Goal: Communication & Community: Share content

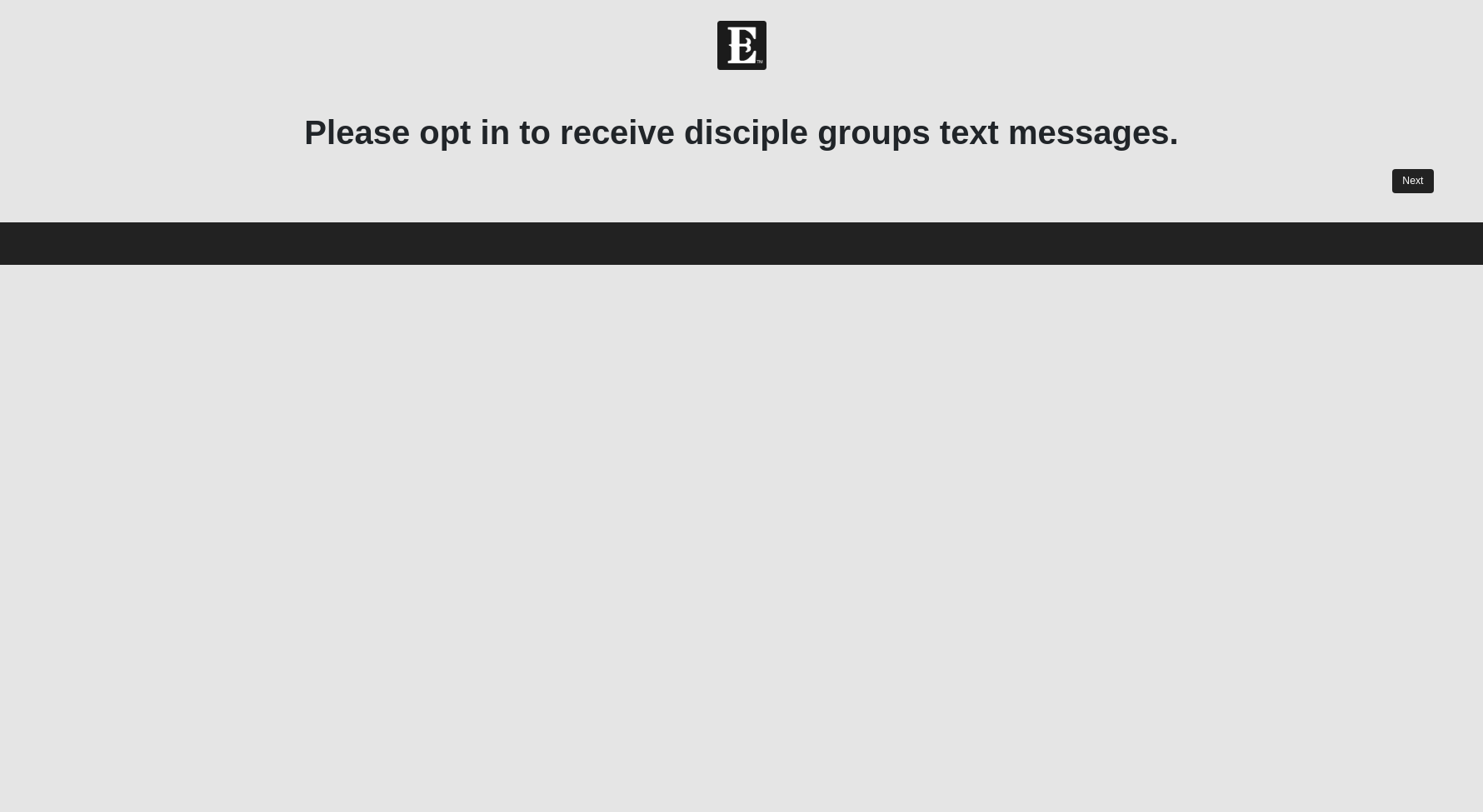
click at [1413, 181] on link "Next" at bounding box center [1412, 181] width 40 height 24
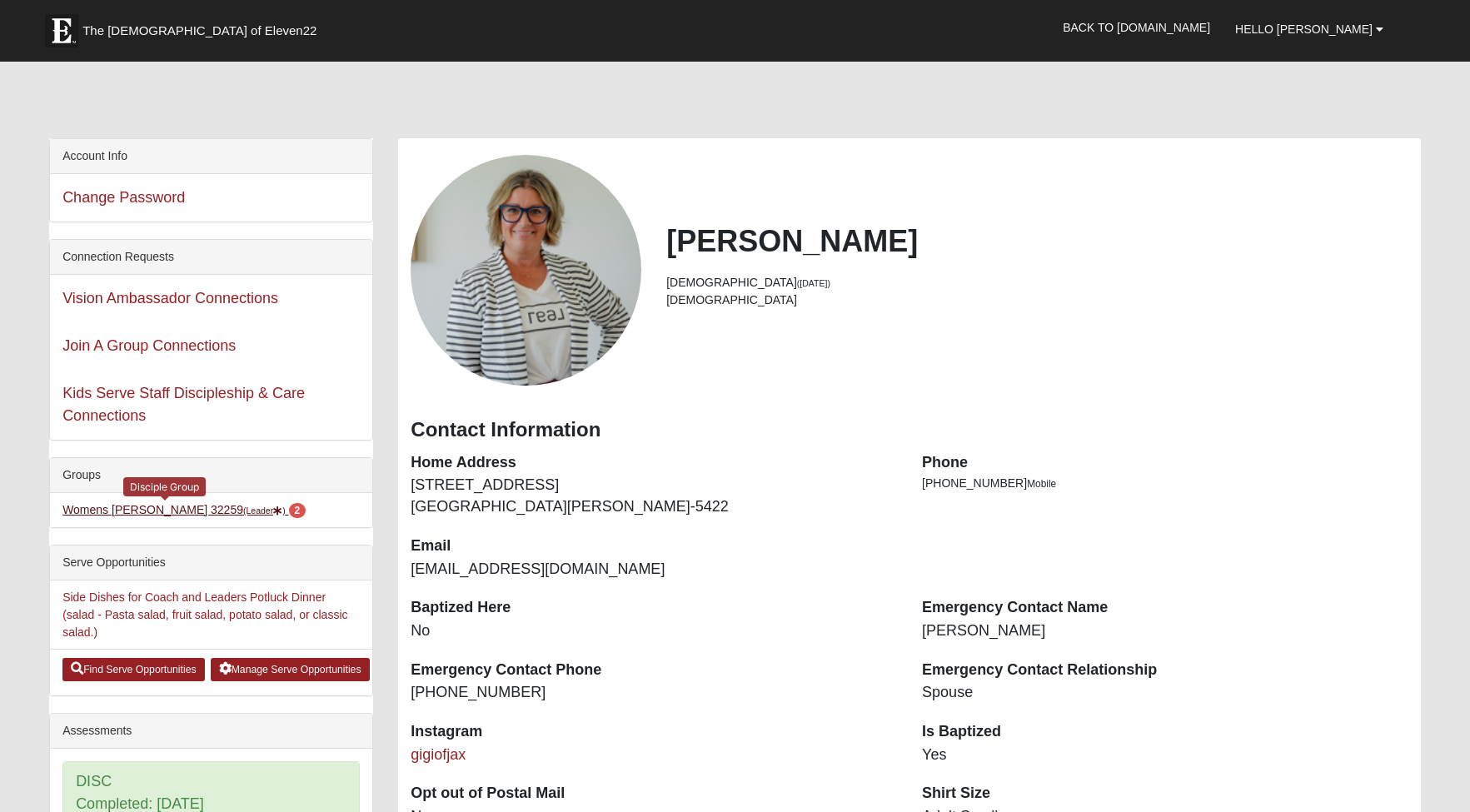
click at [150, 506] on link "Womens Urbanski 32259 (Leader ) 2" at bounding box center [184, 509] width 243 height 14
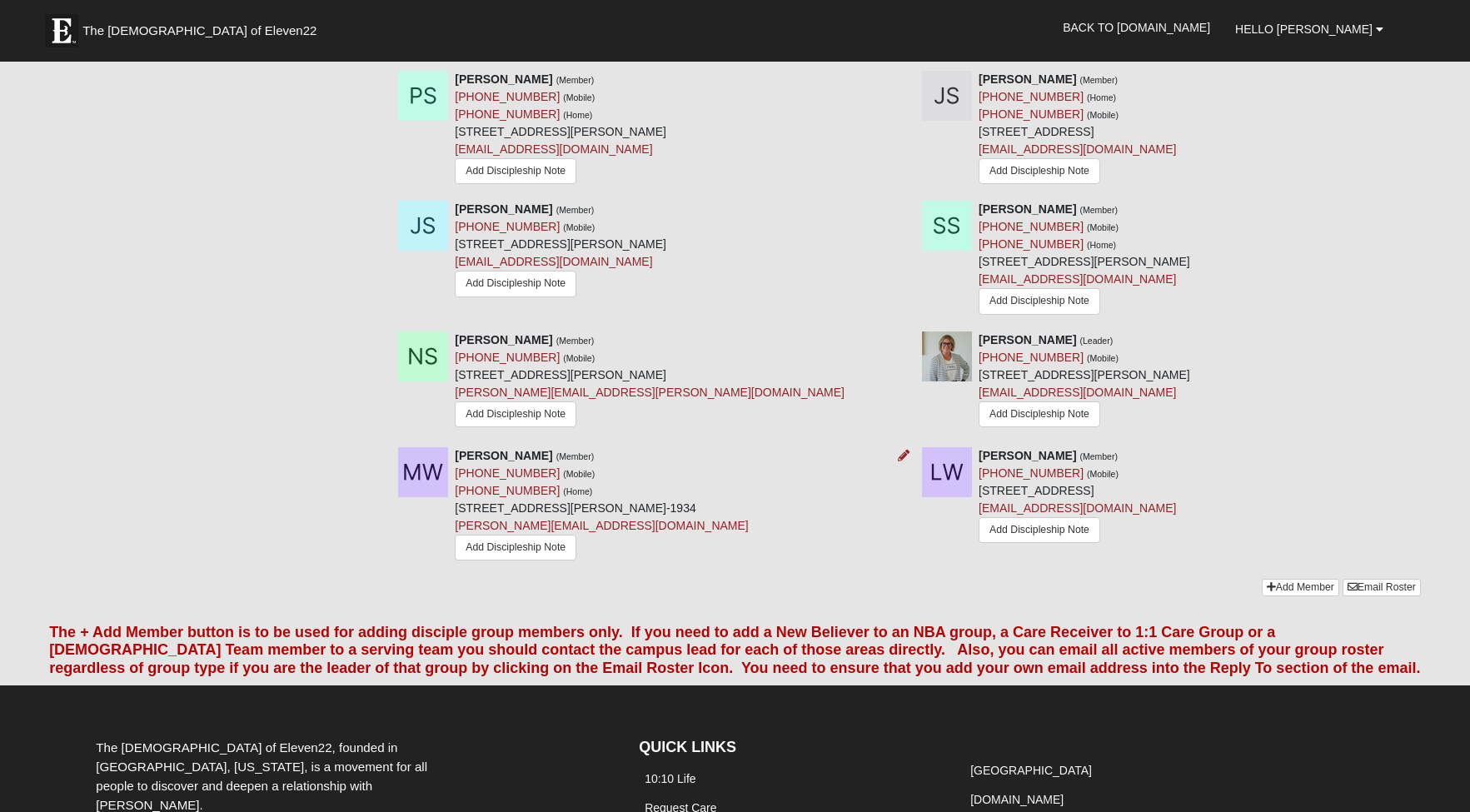
scroll to position [2098, 0]
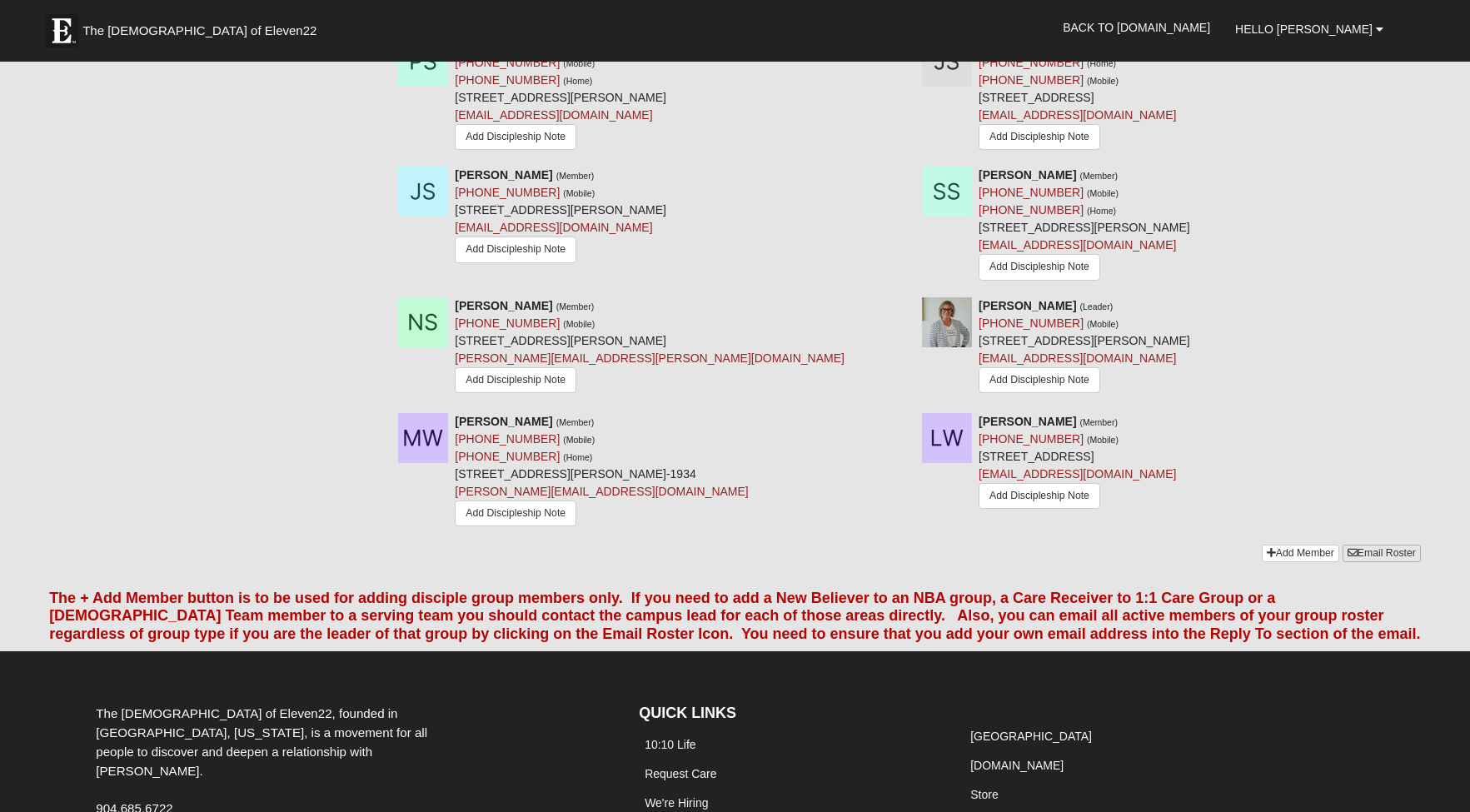
click at [1372, 545] on link "Email Roster" at bounding box center [1382, 553] width 78 height 17
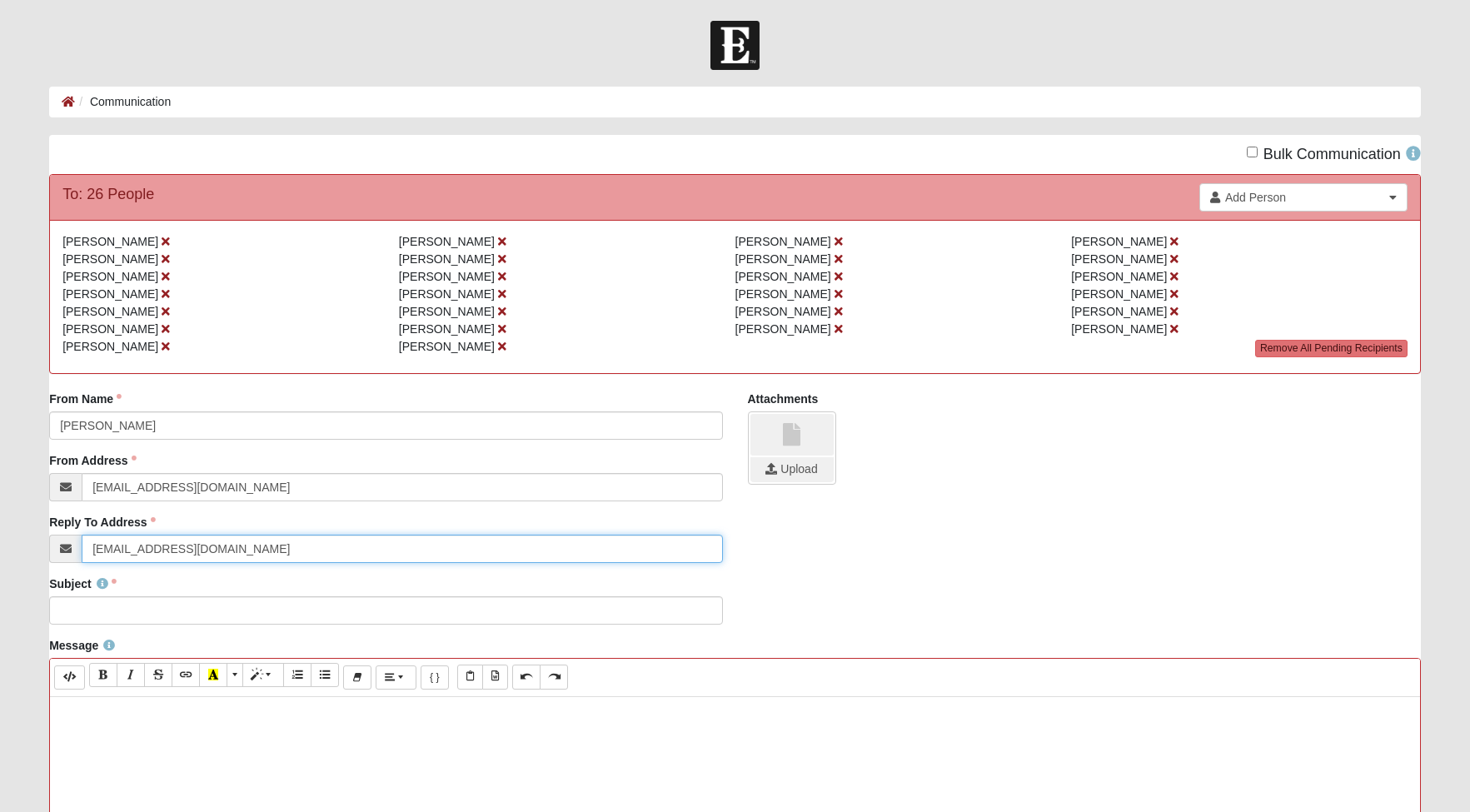
type input "[EMAIL_ADDRESS][DOMAIN_NAME]"
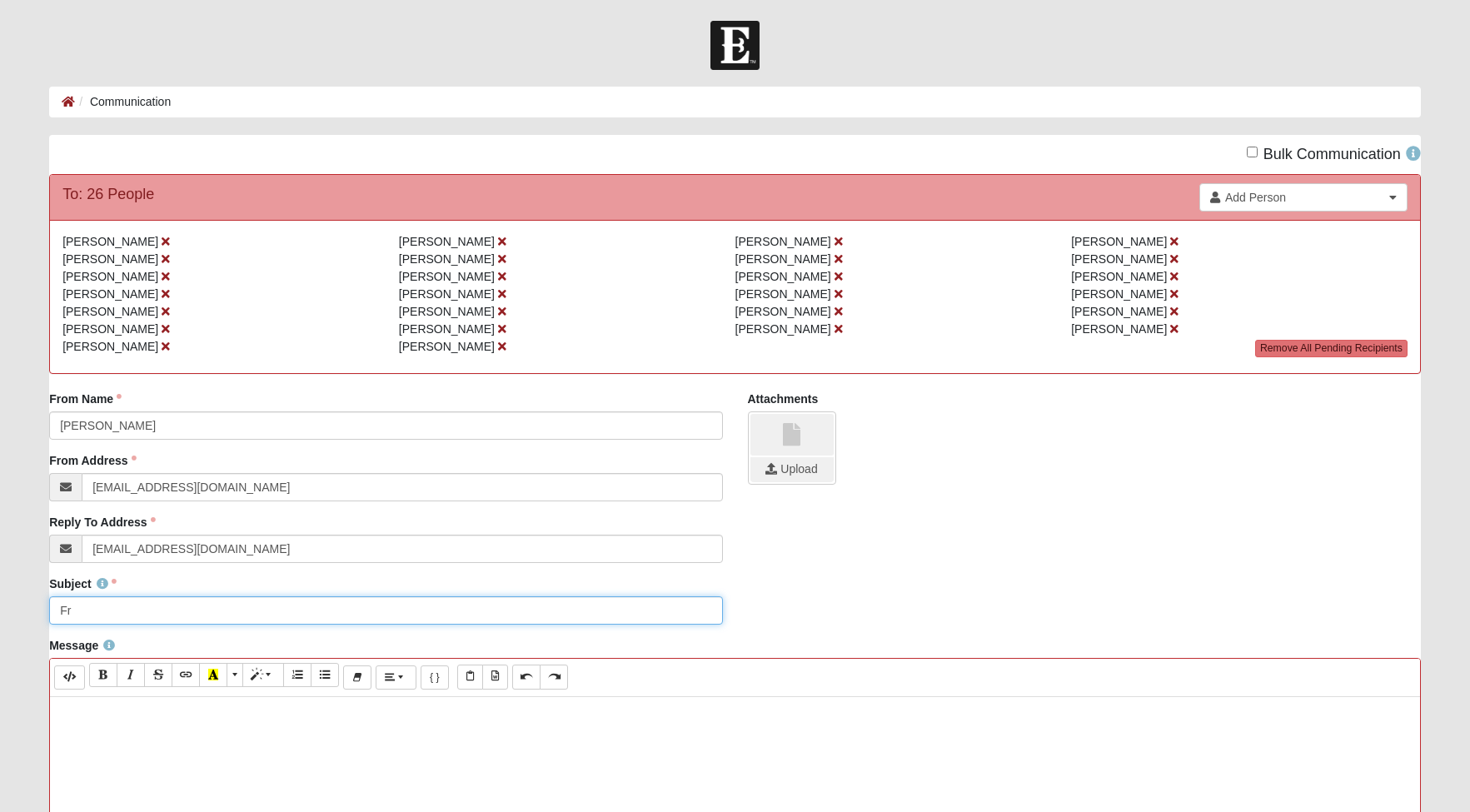
type input "F"
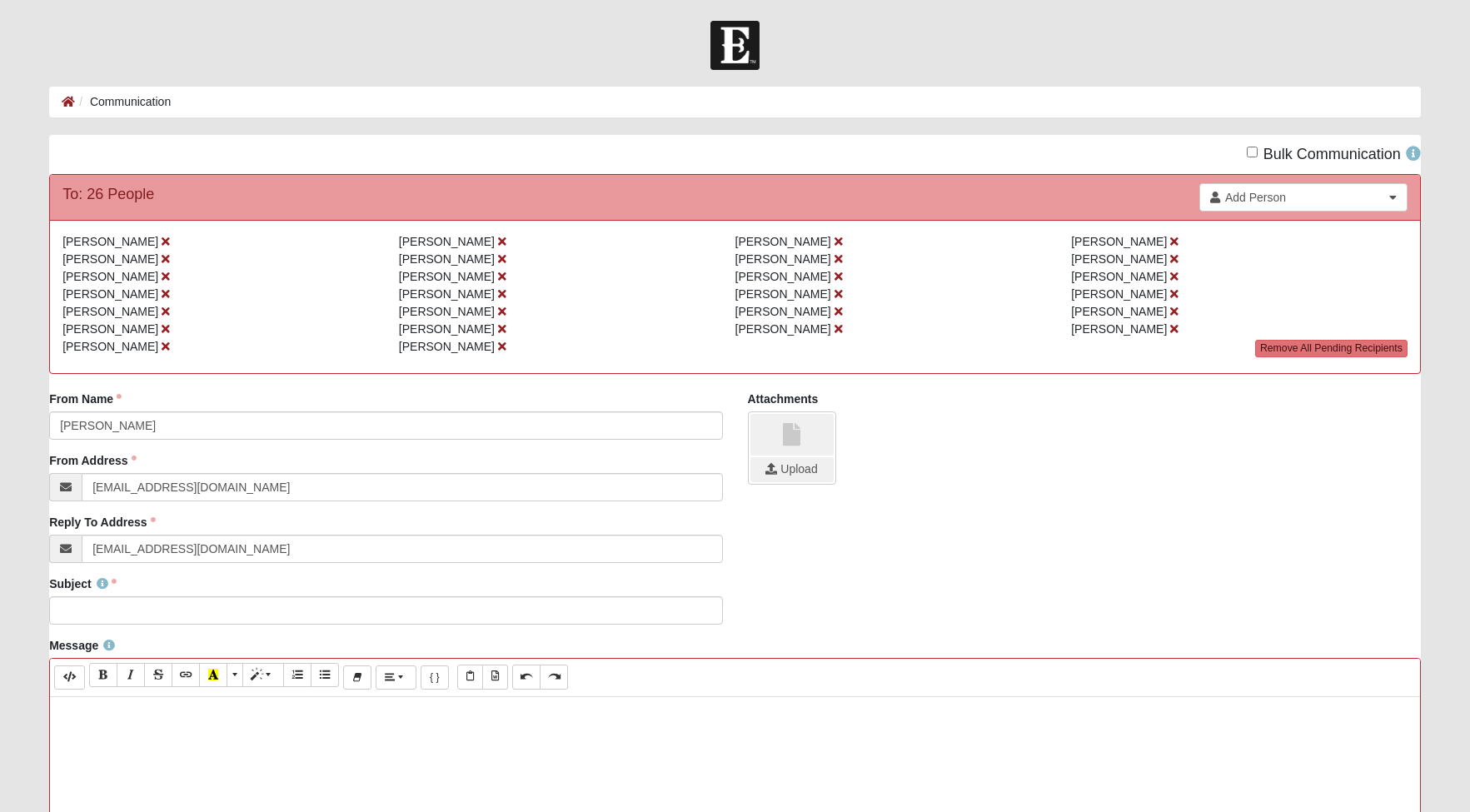
paste div
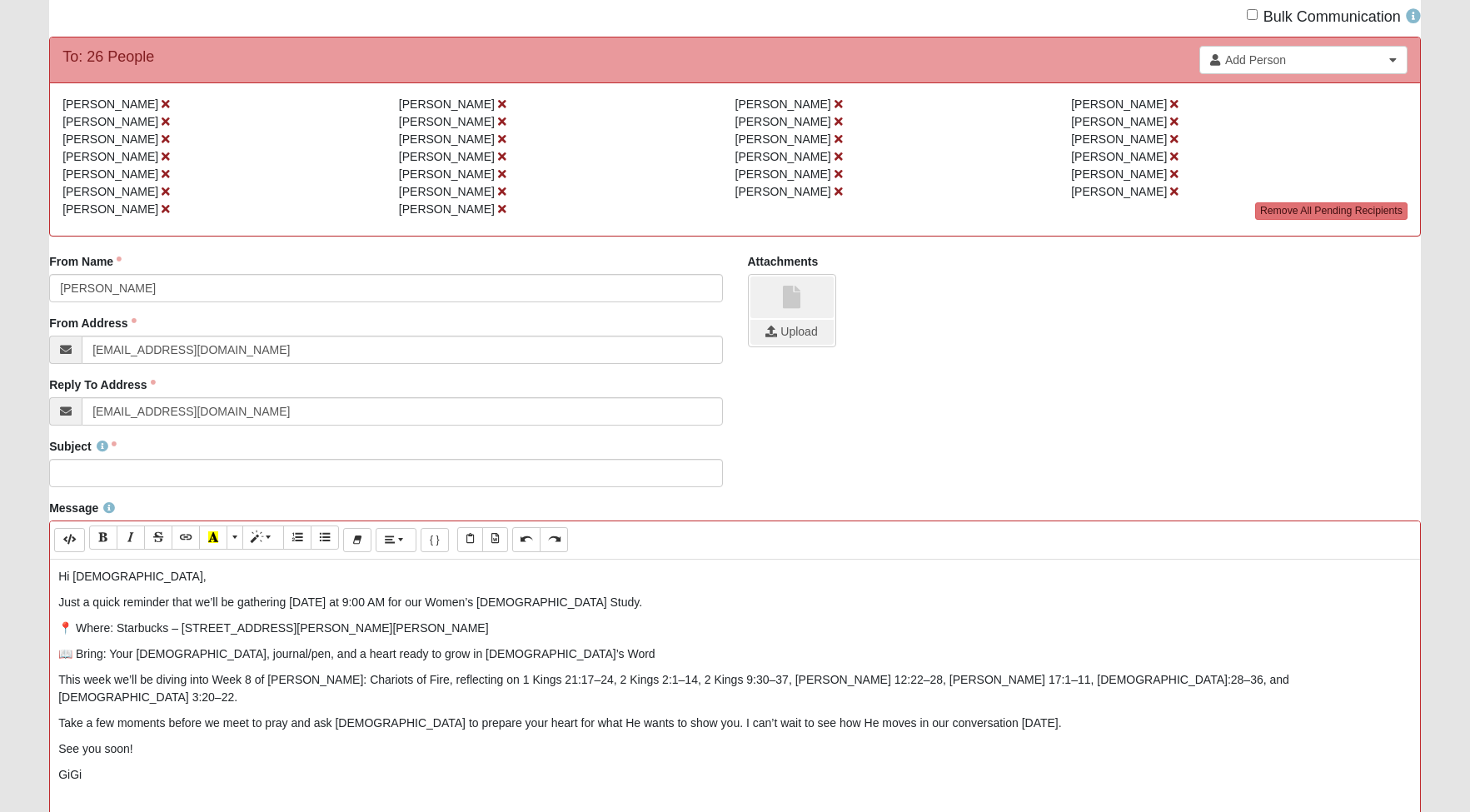
scroll to position [267, 0]
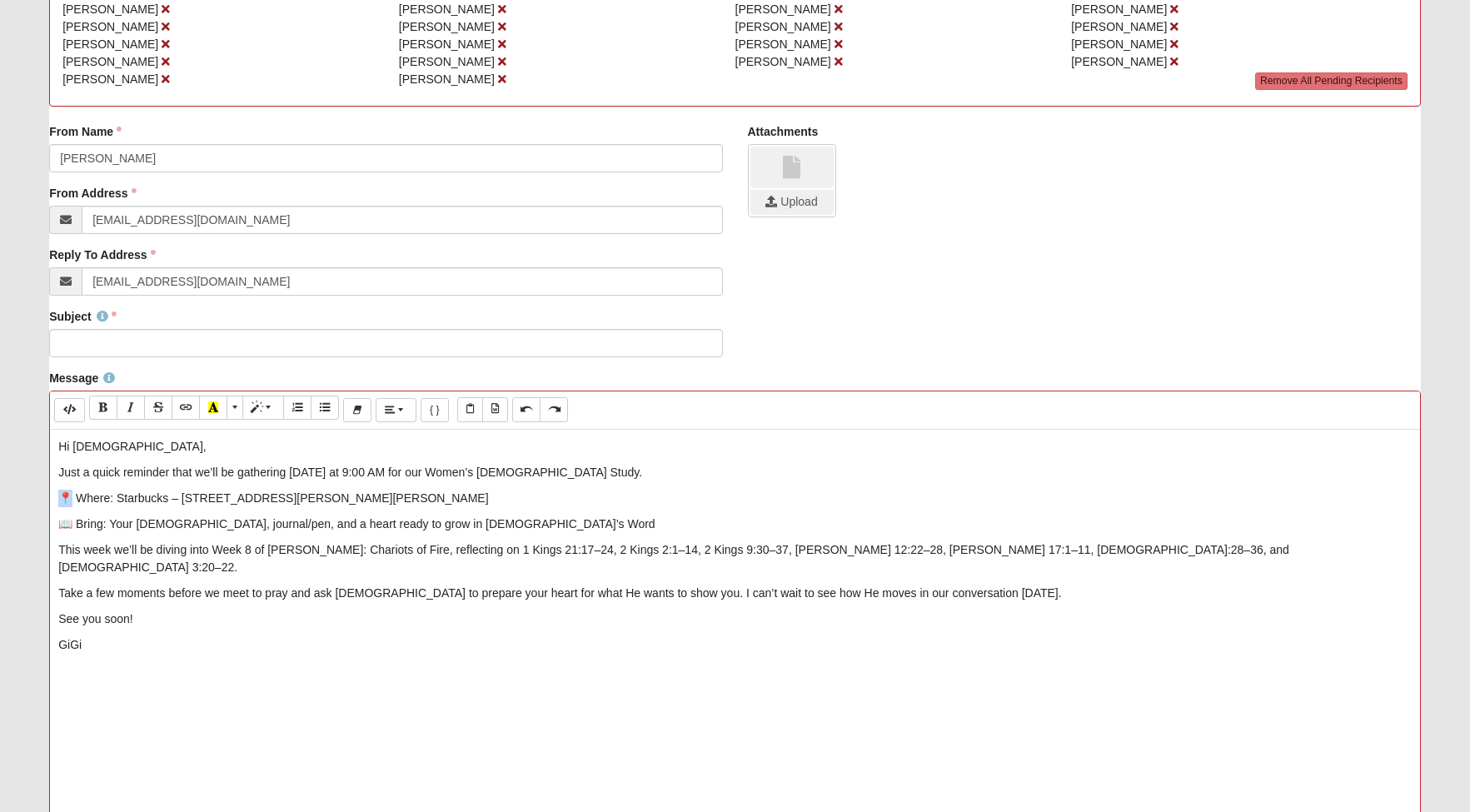
drag, startPoint x: 72, startPoint y: 500, endPoint x: 42, endPoint y: 501, distance: 30.0
click at [42, 501] on div "Message <p>Hi Ladies,</p><p>Just a quick reminder that we’ll be gathering today…" at bounding box center [735, 663] width 1398 height 587
drag, startPoint x: 75, startPoint y: 517, endPoint x: 36, endPoint y: 520, distance: 39.1
click at [36, 520] on form "Hello GIGI My Account Log Out Communication Communication Error" at bounding box center [735, 443] width 1470 height 1380
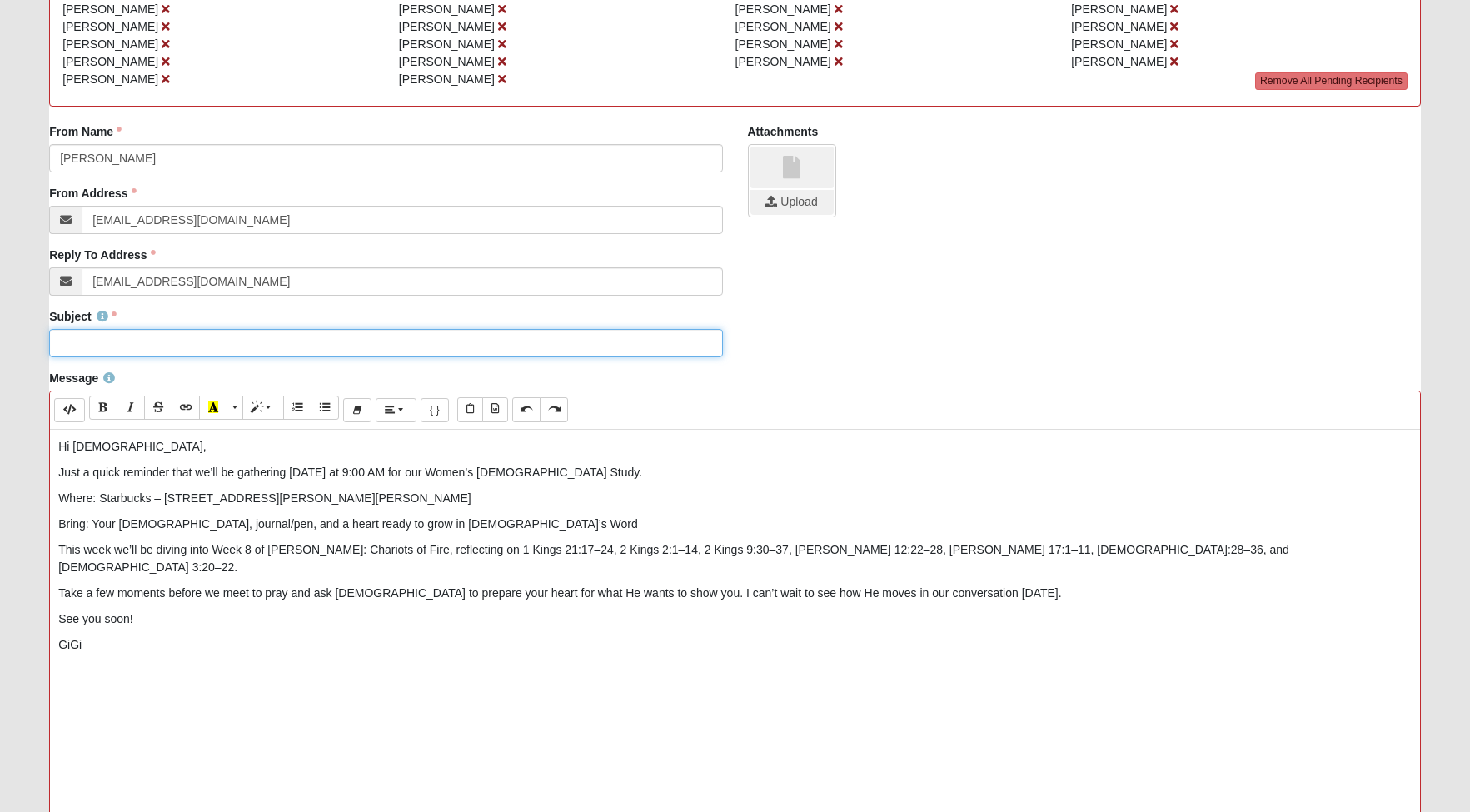
click at [126, 344] on input "Subject" at bounding box center [386, 343] width 674 height 28
type input "COE22 Women's Bible Study today 9AM - we can not wait to see you"
click at [472, 526] on p "Bring: Your Bible, journal/pen, and a heart ready to grow in God’s Word" at bounding box center [735, 524] width 1353 height 17
click at [1126, 549] on p "This week we’ll be diving into Week 8 of Elijah: Chariots of Fire, reflecting o…" at bounding box center [735, 559] width 1353 height 35
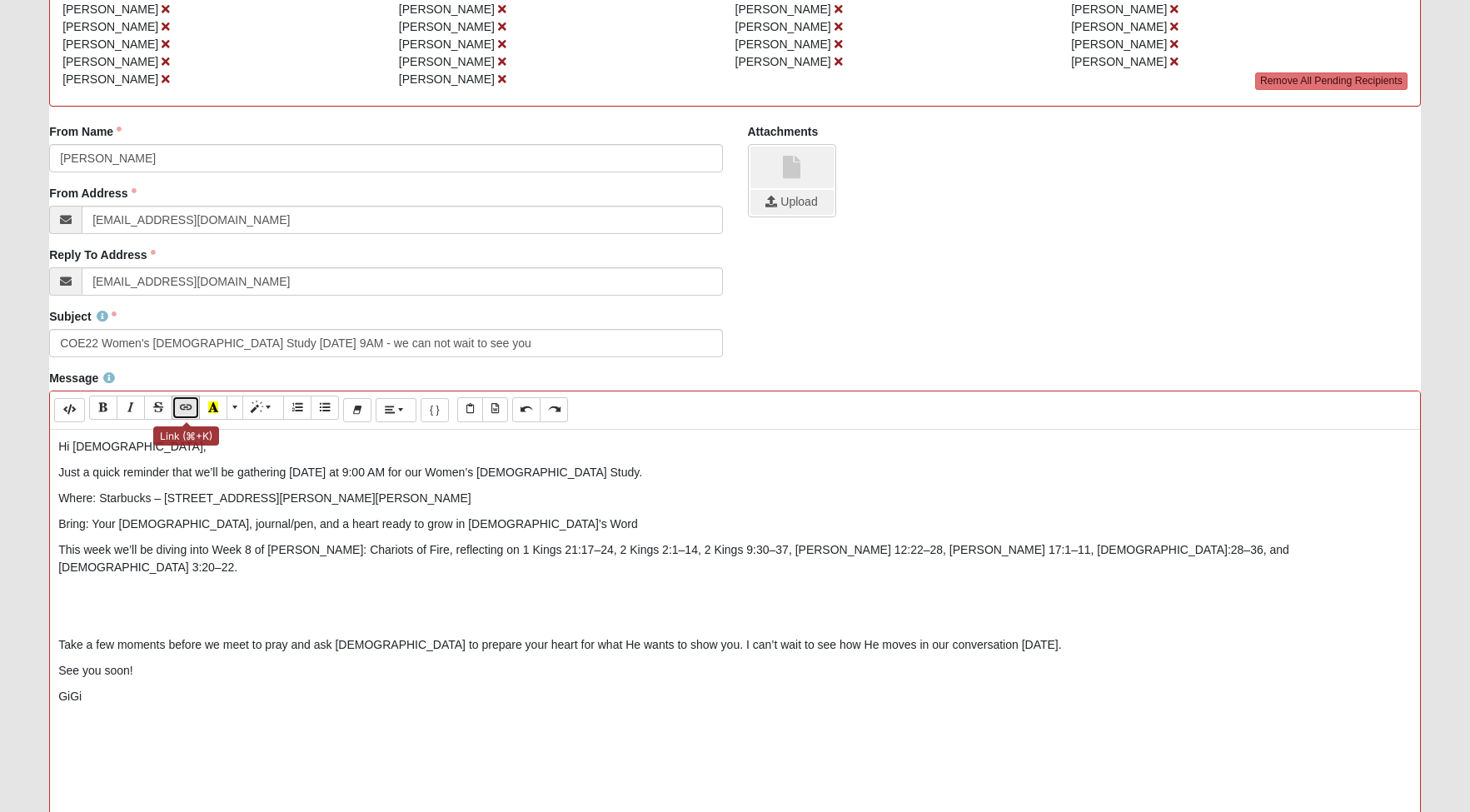
click at [185, 412] on icon "Link (⌘+K)" at bounding box center [185, 407] width 10 height 12
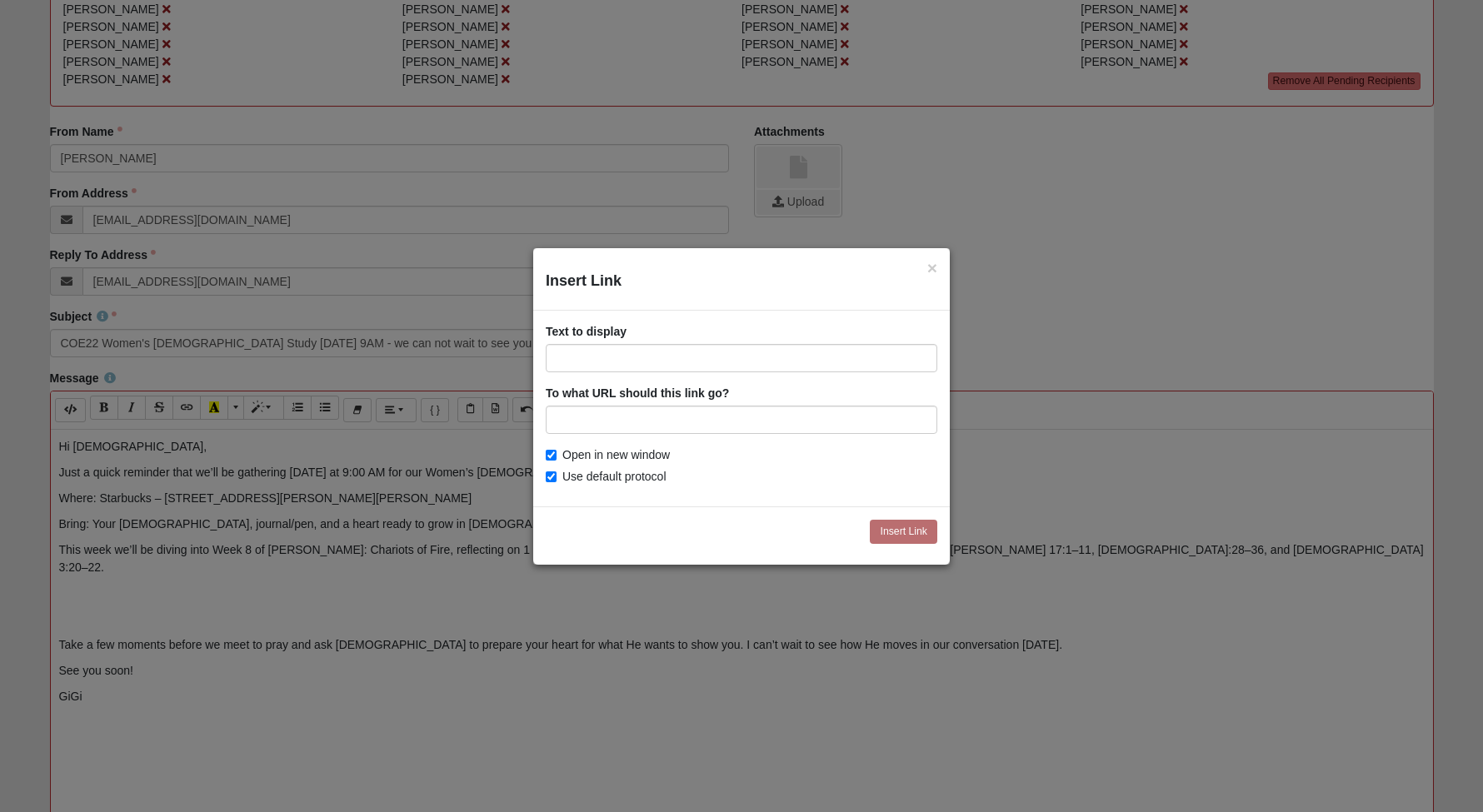
type input "https://coe22.com/wp-content/uploads/2025/09/Elijah-Week-8.pdf"
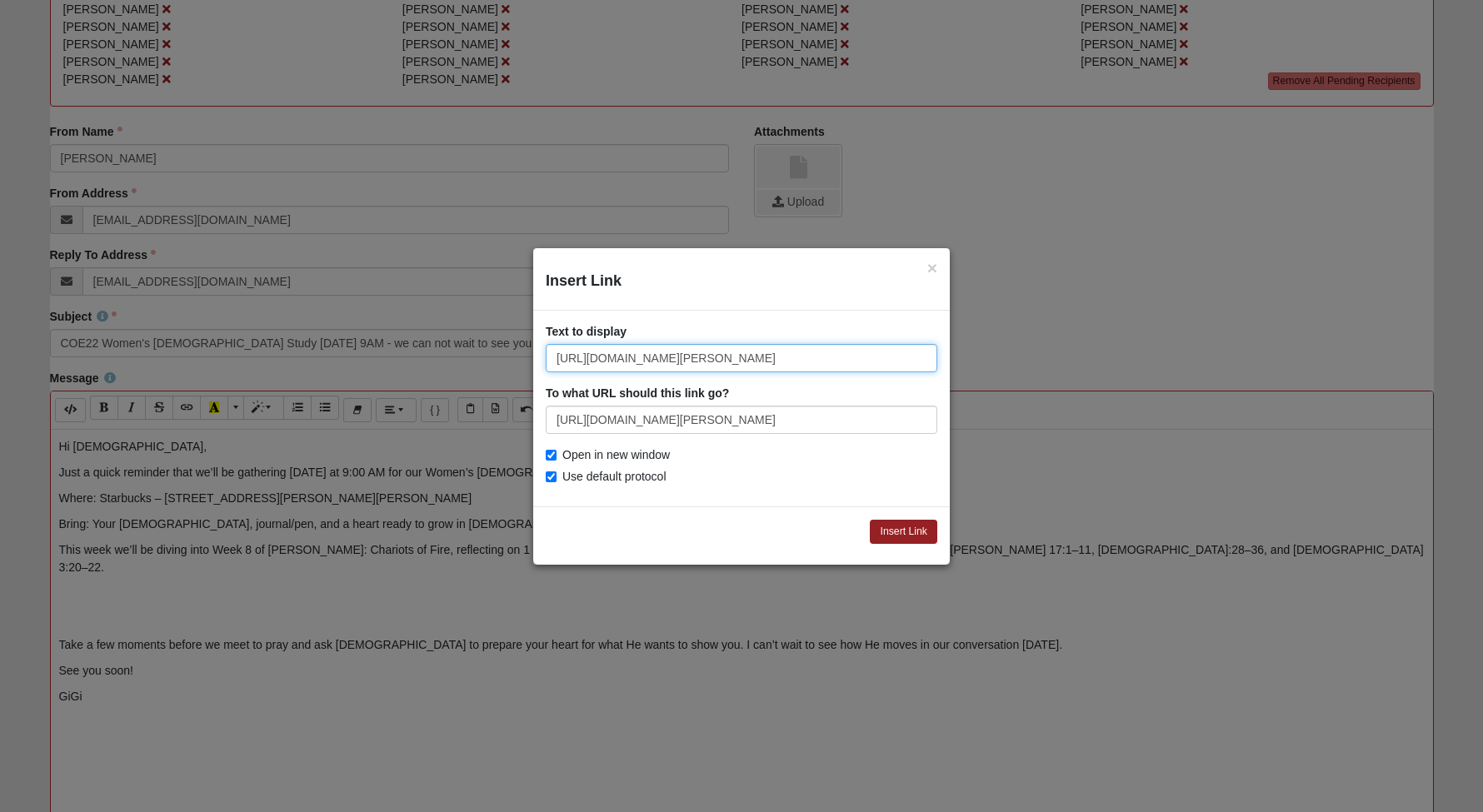
click at [573, 349] on input "https://coe22.com/wp-content/uploads/2025/09/Elijah-Week-8.pdf" at bounding box center [742, 358] width 392 height 28
type input "week 8 curriculum"
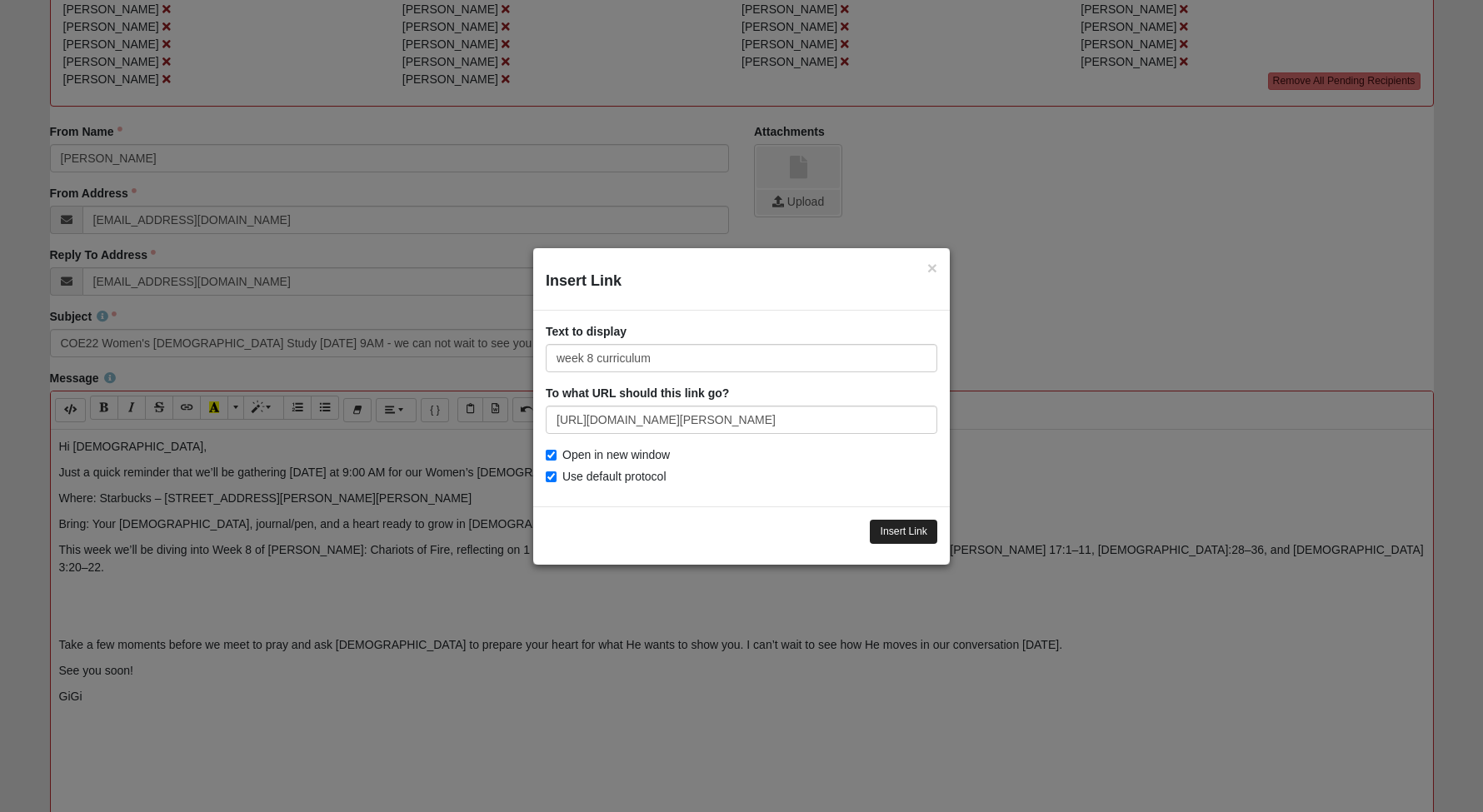
click at [881, 533] on input "Insert Link" at bounding box center [904, 532] width 68 height 24
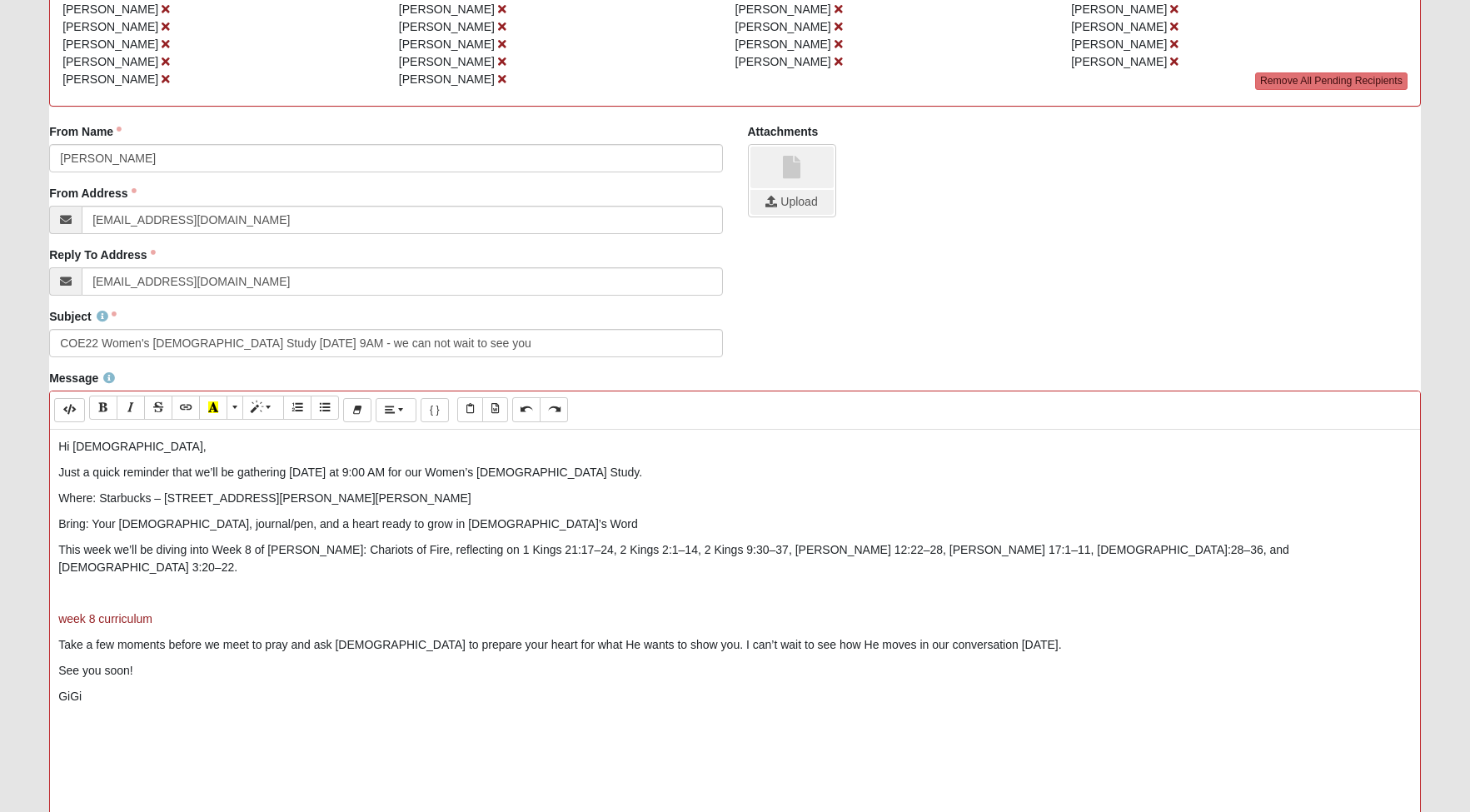
click at [137, 584] on p at bounding box center [735, 593] width 1353 height 17
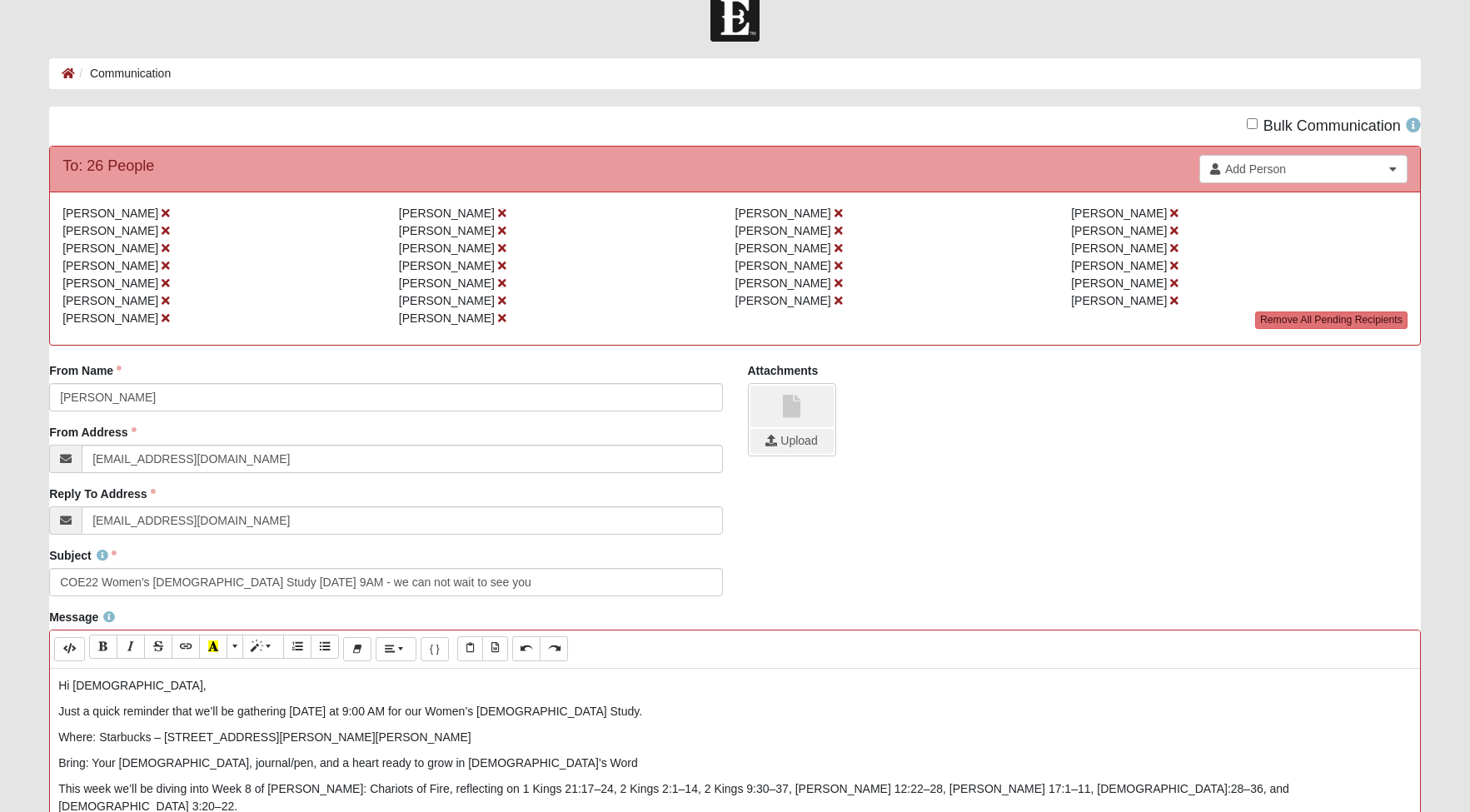
scroll to position [35, 0]
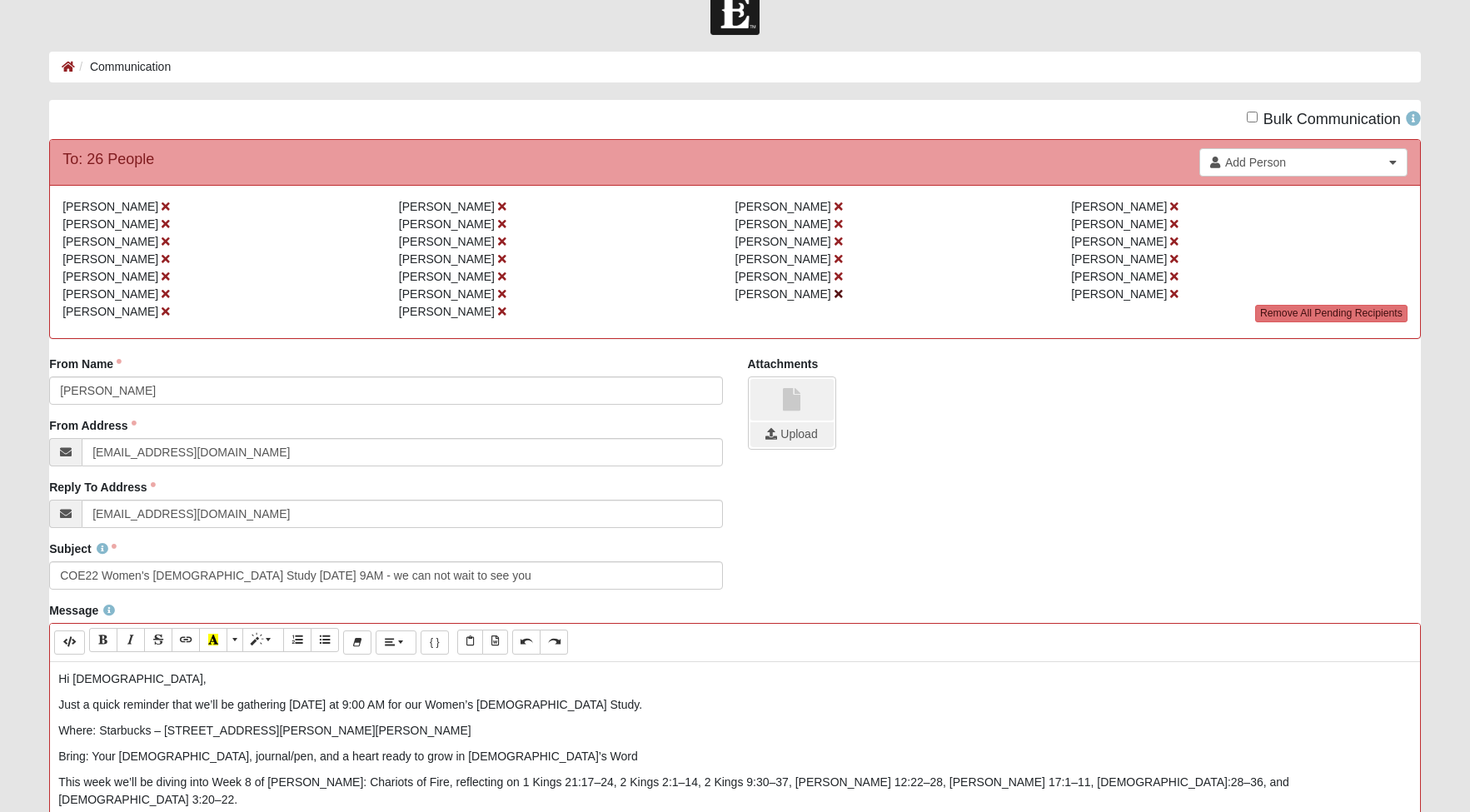
click at [835, 294] on icon at bounding box center [839, 294] width 8 height 12
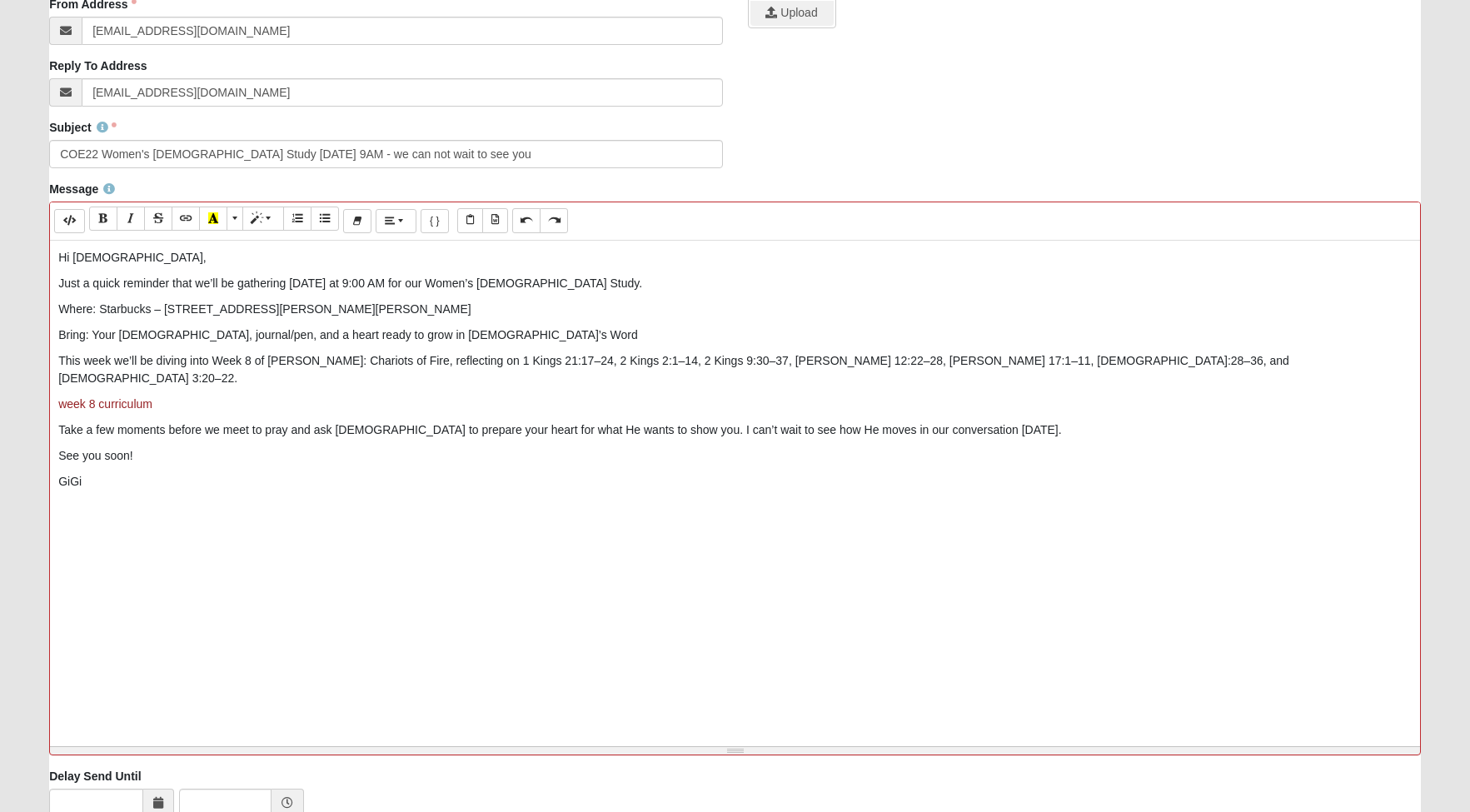
scroll to position [589, 0]
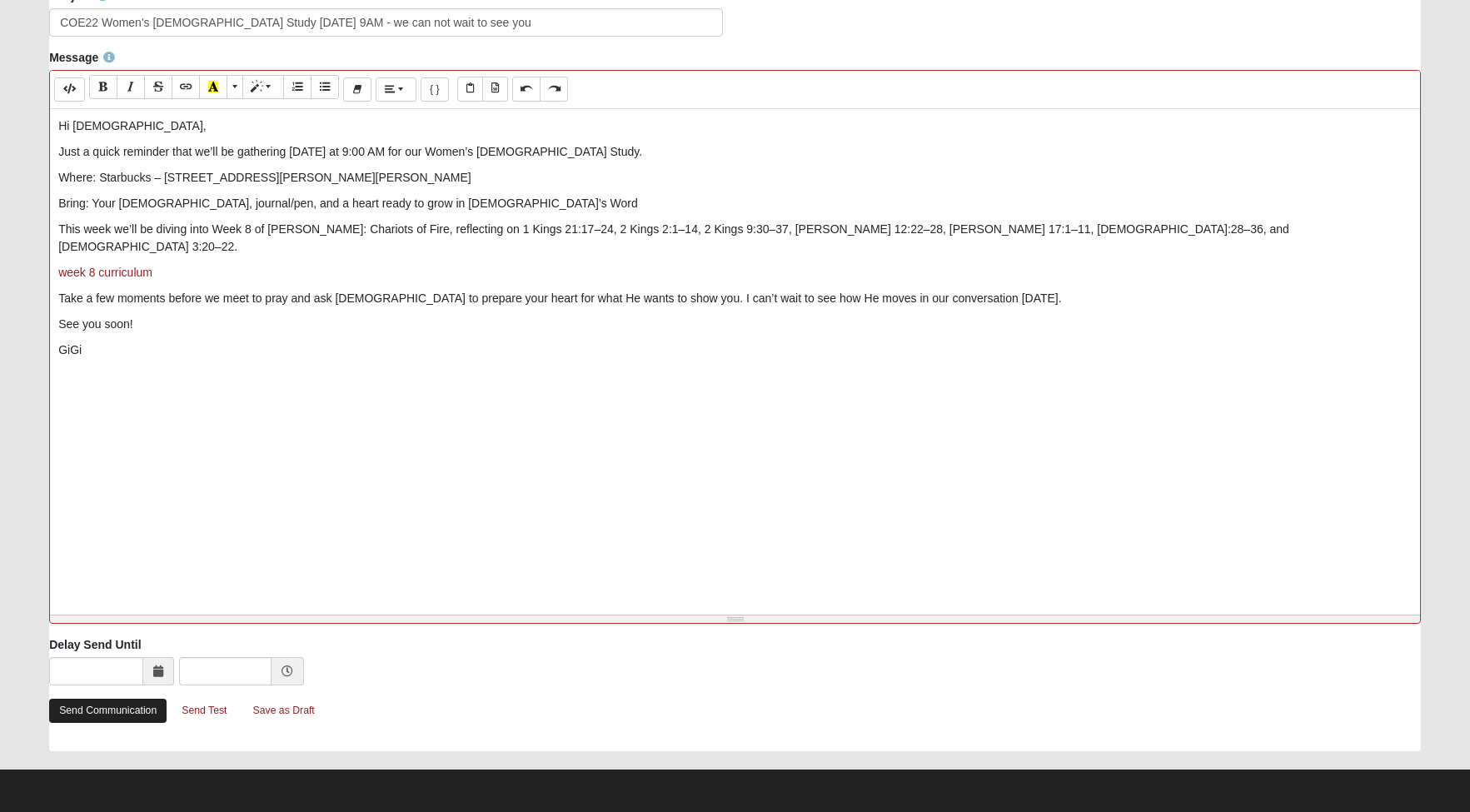
click at [109, 713] on link "Send Communication" at bounding box center [108, 711] width 117 height 24
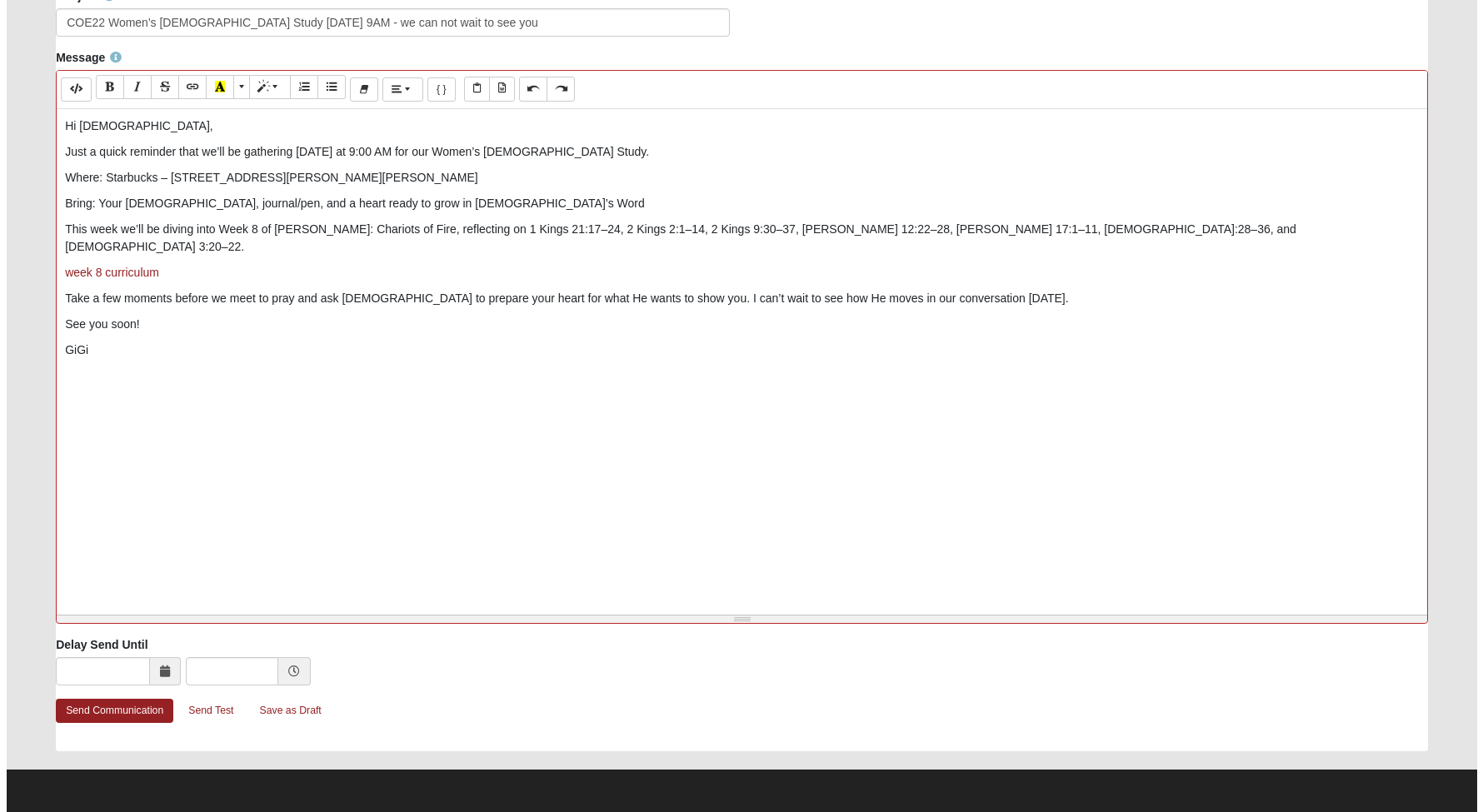
scroll to position [0, 0]
